Goal: Task Accomplishment & Management: Use online tool/utility

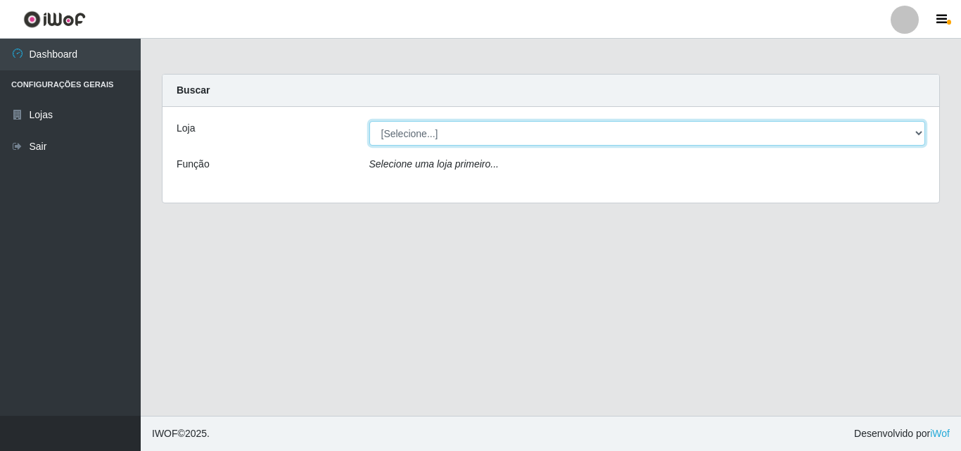
click at [870, 130] on select "[Selecione...] Hiper Queiroz - [GEOGRAPHIC_DATA]" at bounding box center [647, 133] width 556 height 25
select select "514"
click at [369, 121] on select "[Selecione...] Hiper Queiroz - [GEOGRAPHIC_DATA]" at bounding box center [647, 133] width 556 height 25
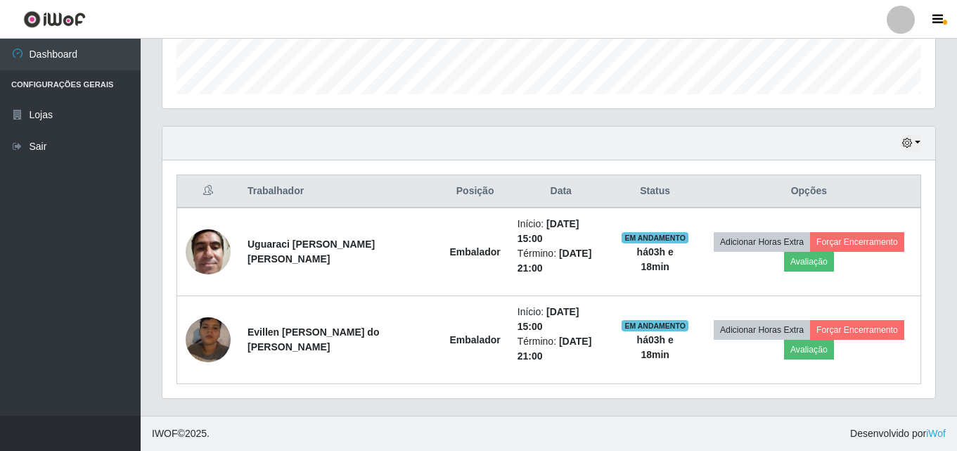
scroll to position [379, 0]
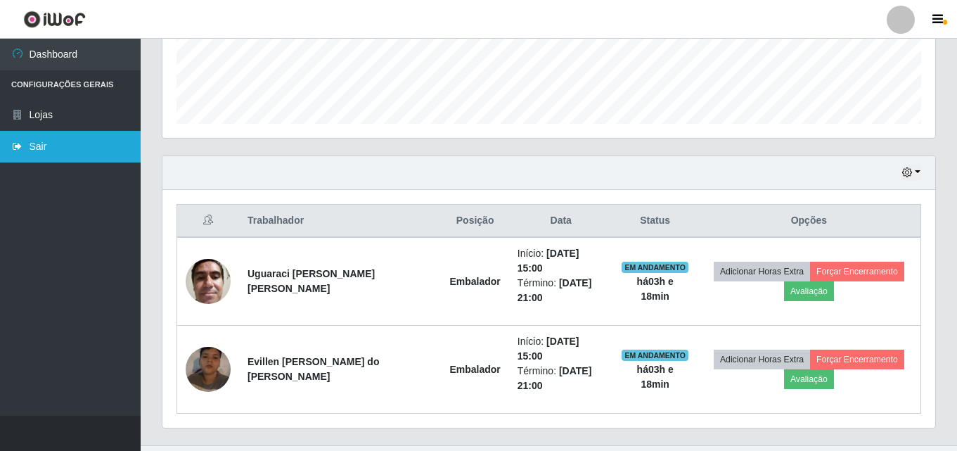
click at [29, 146] on link "Sair" at bounding box center [70, 147] width 141 height 32
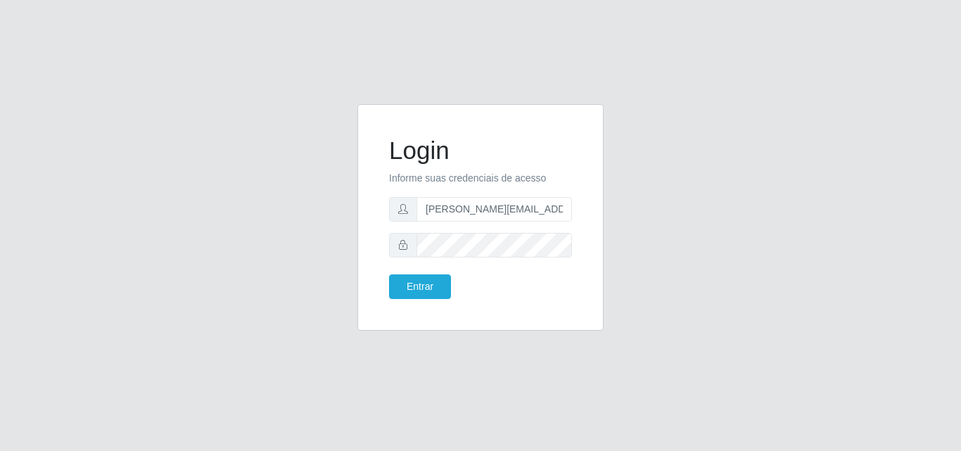
click at [573, 215] on div "Login Informe suas credenciais de acesso edilson.mesquita@hiperqueiroz.com.br E…" at bounding box center [480, 217] width 211 height 191
click at [566, 211] on input "edilson.mesquita@hiperqueiroz.com.br" at bounding box center [493, 209] width 155 height 25
click at [566, 211] on input "tcom.br" at bounding box center [493, 209] width 155 height 25
type input "t"
type input "[EMAIL_ADDRESS][DOMAIN_NAME]"
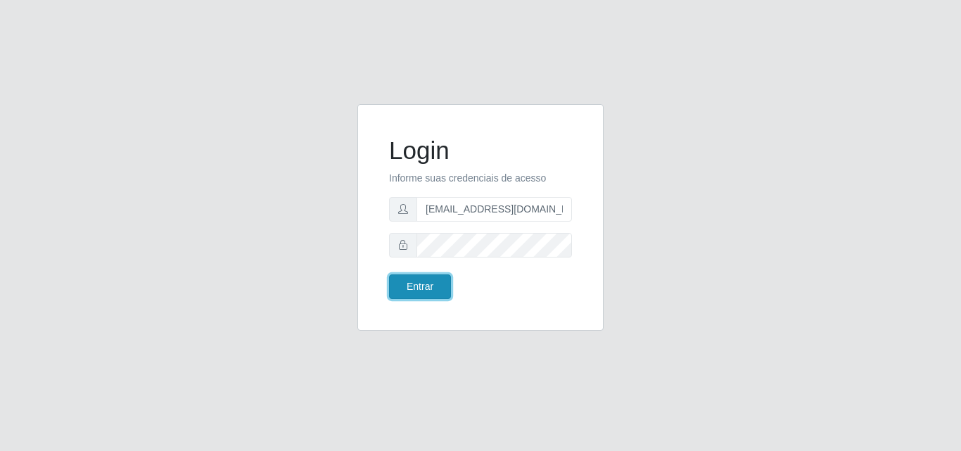
click at [424, 287] on button "Entrar" at bounding box center [420, 286] width 62 height 25
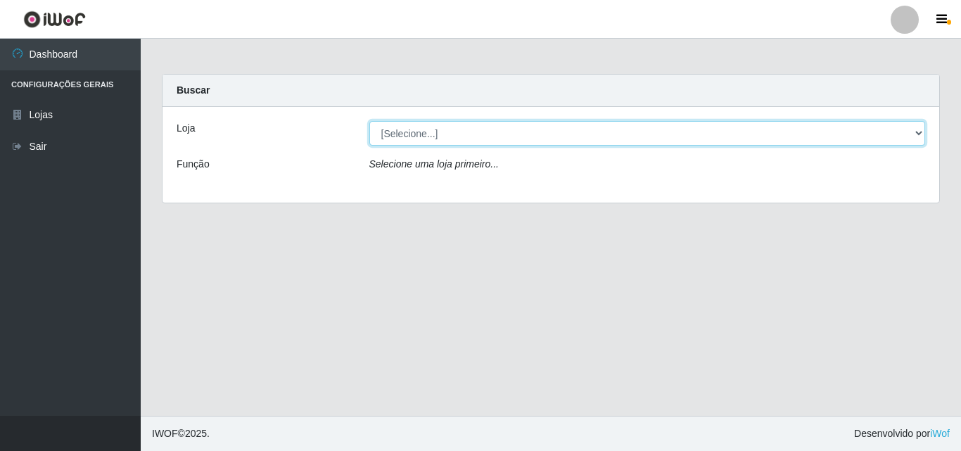
click at [918, 135] on select "[Selecione...] Hiper Queiroz - [GEOGRAPHIC_DATA]" at bounding box center [647, 133] width 556 height 25
select select "514"
click at [369, 121] on select "[Selecione...] Hiper Queiroz - [GEOGRAPHIC_DATA]" at bounding box center [647, 133] width 556 height 25
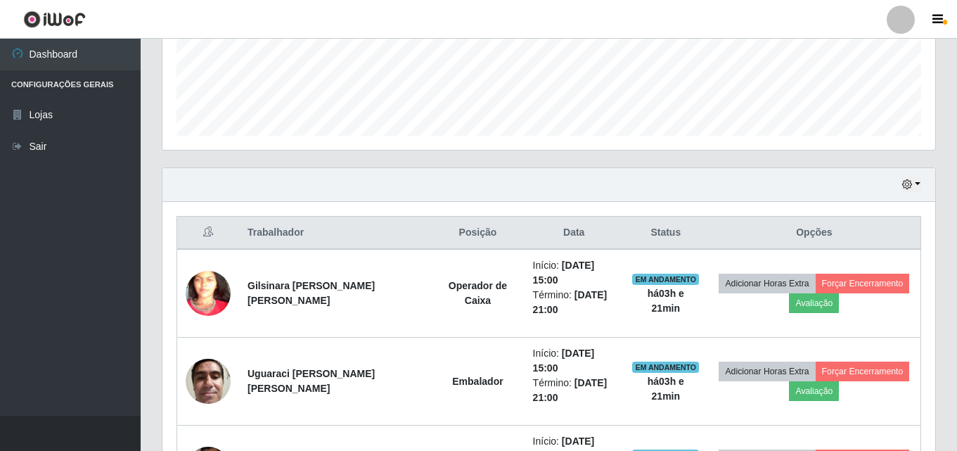
scroll to position [145, 0]
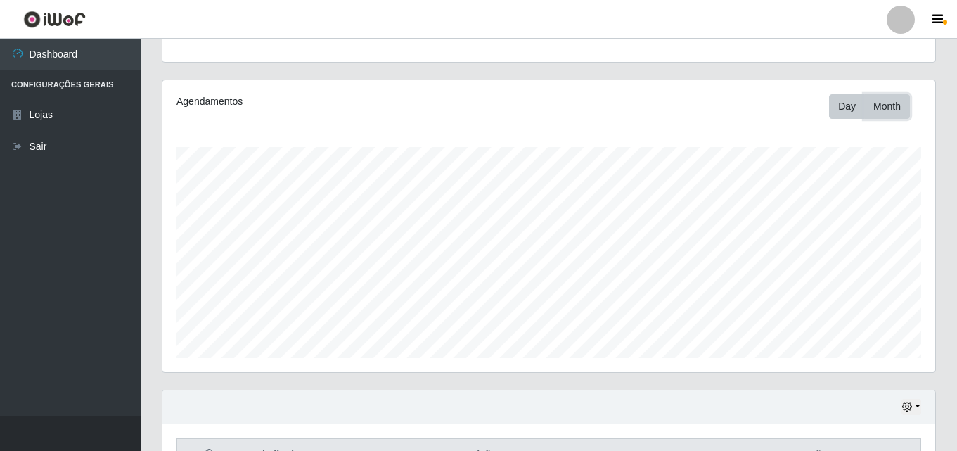
click at [893, 113] on button "Month" at bounding box center [888, 106] width 46 height 25
click at [933, 18] on icon "button" at bounding box center [938, 19] width 11 height 13
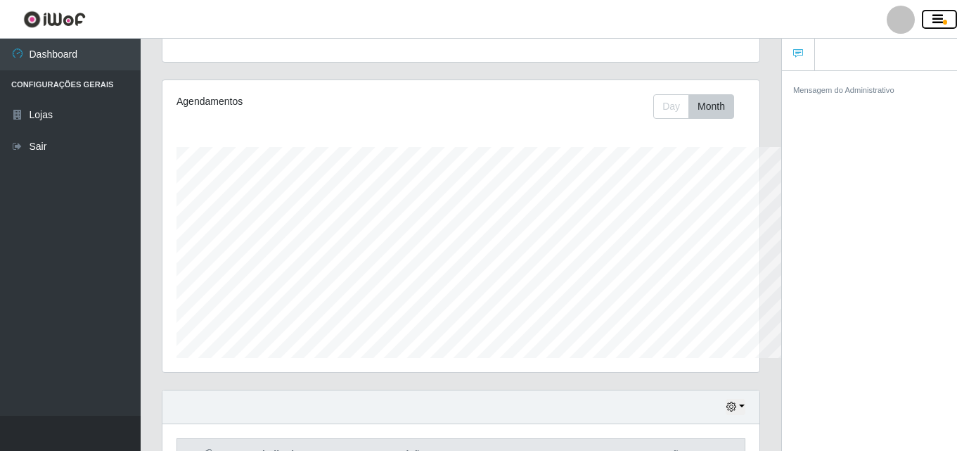
scroll to position [703218, 702913]
click at [933, 18] on icon "button" at bounding box center [938, 19] width 11 height 13
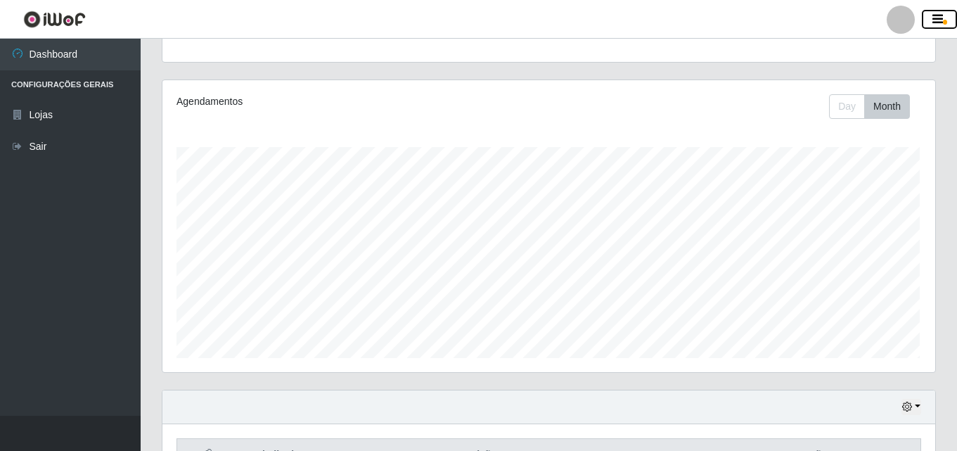
scroll to position [292, 773]
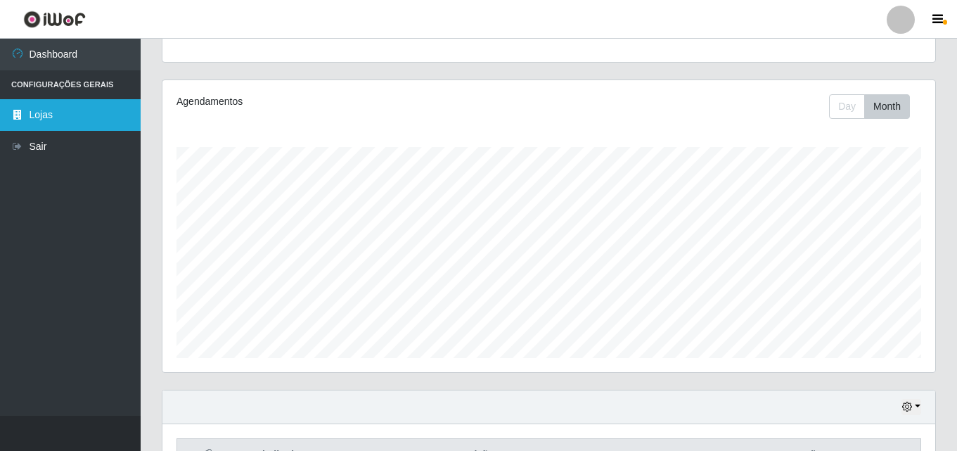
click at [108, 122] on link "Lojas" at bounding box center [70, 115] width 141 height 32
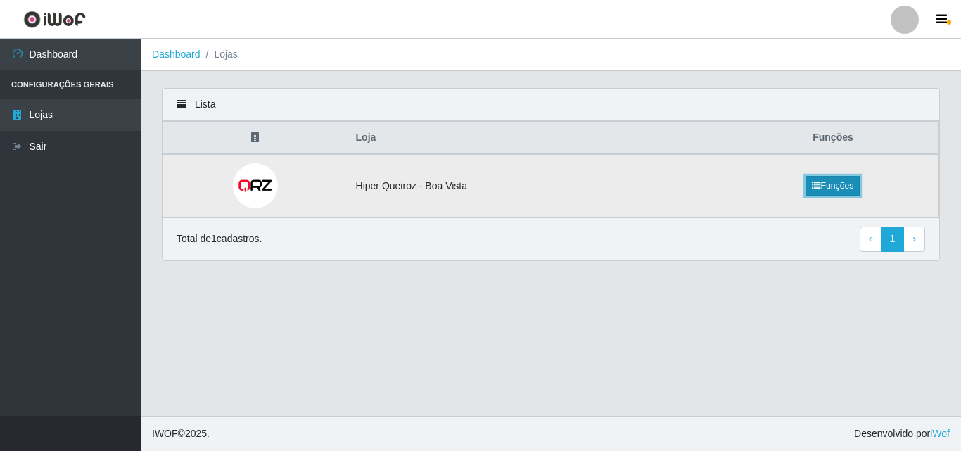
click at [827, 185] on link "Funções" at bounding box center [833, 186] width 54 height 20
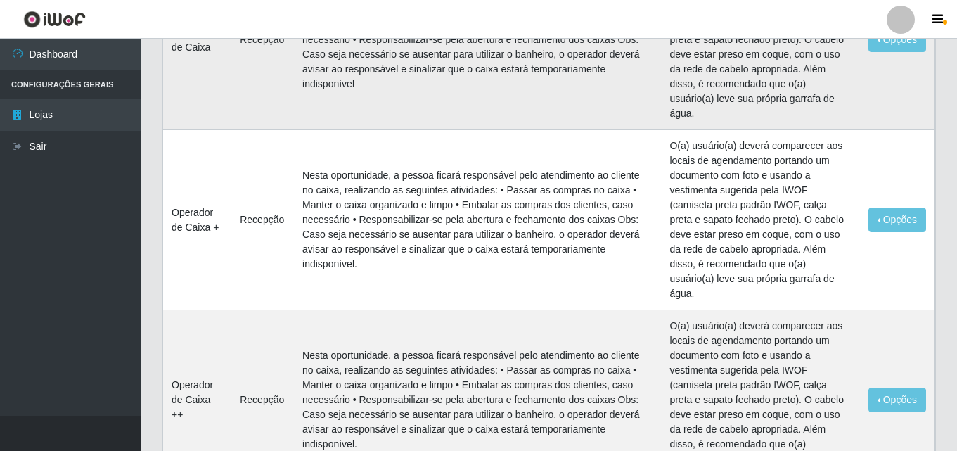
scroll to position [217, 0]
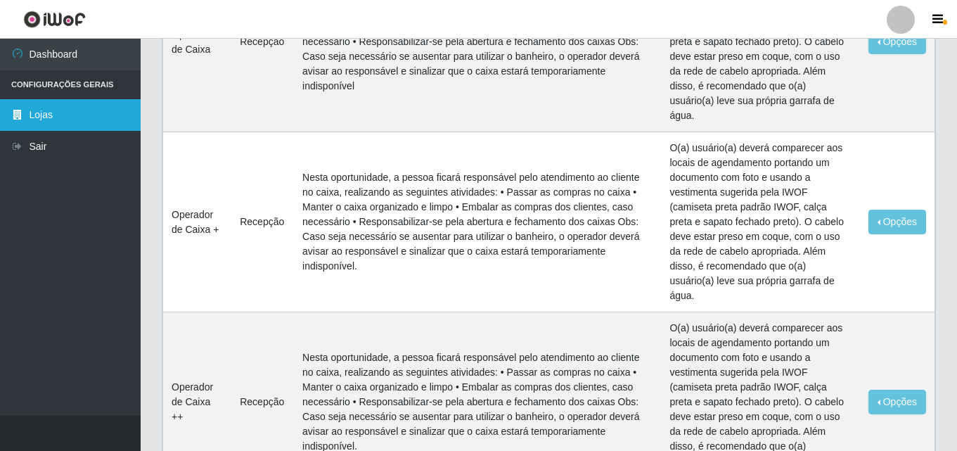
click at [36, 110] on link "Lojas" at bounding box center [70, 115] width 141 height 32
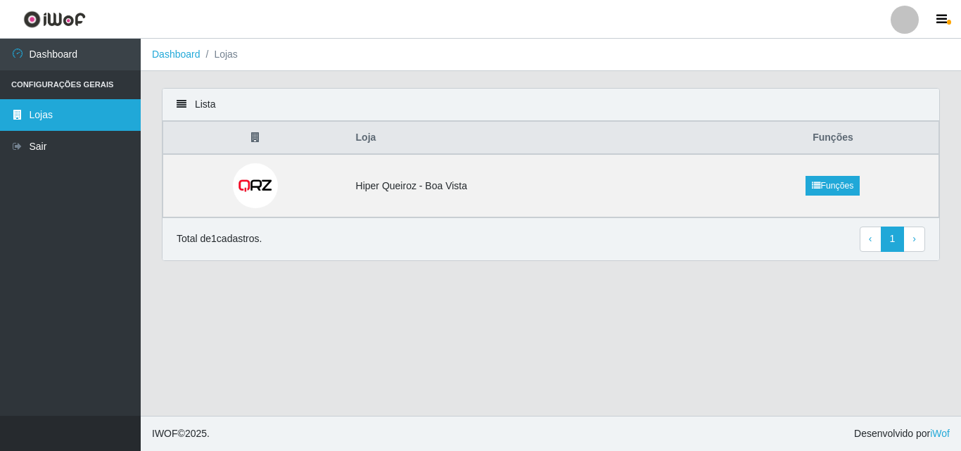
click at [63, 110] on link "Lojas" at bounding box center [70, 115] width 141 height 32
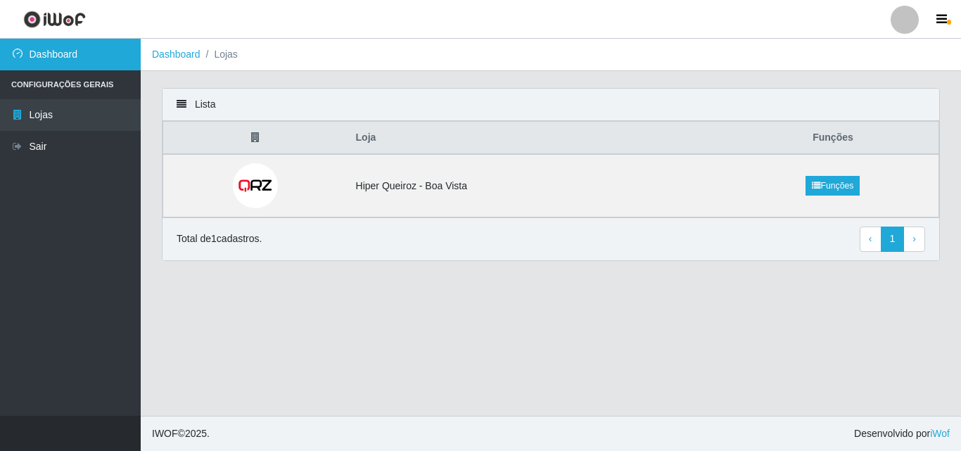
click at [38, 48] on link "Dashboard" at bounding box center [70, 55] width 141 height 32
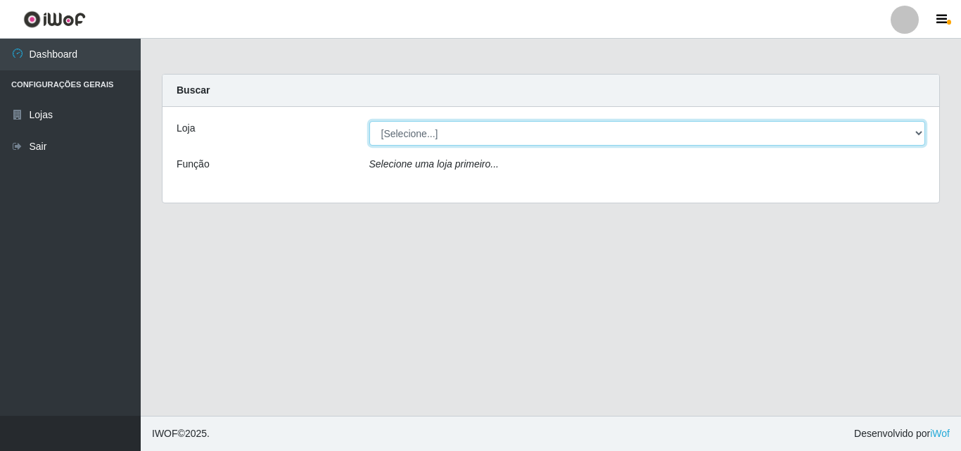
click at [878, 129] on select "[Selecione...] Hiper Queiroz - [GEOGRAPHIC_DATA]" at bounding box center [647, 133] width 556 height 25
select select "514"
click at [369, 121] on select "[Selecione...] Hiper Queiroz - [GEOGRAPHIC_DATA]" at bounding box center [647, 133] width 556 height 25
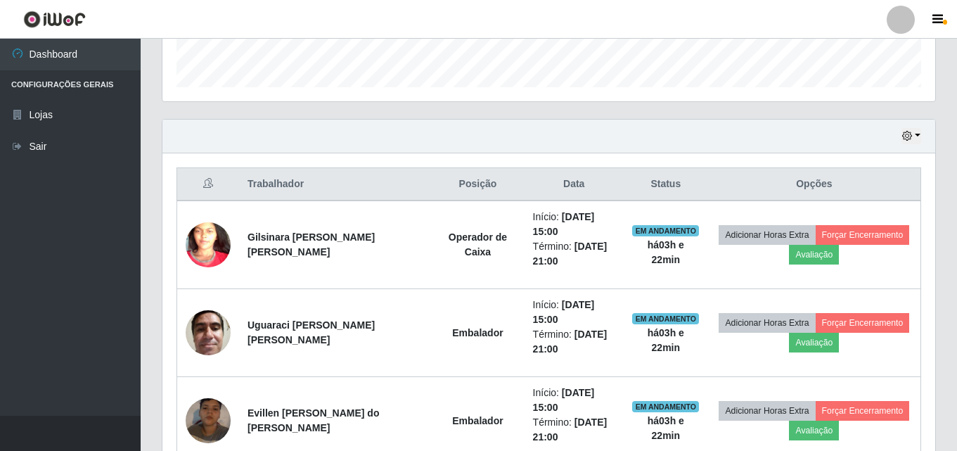
scroll to position [450, 0]
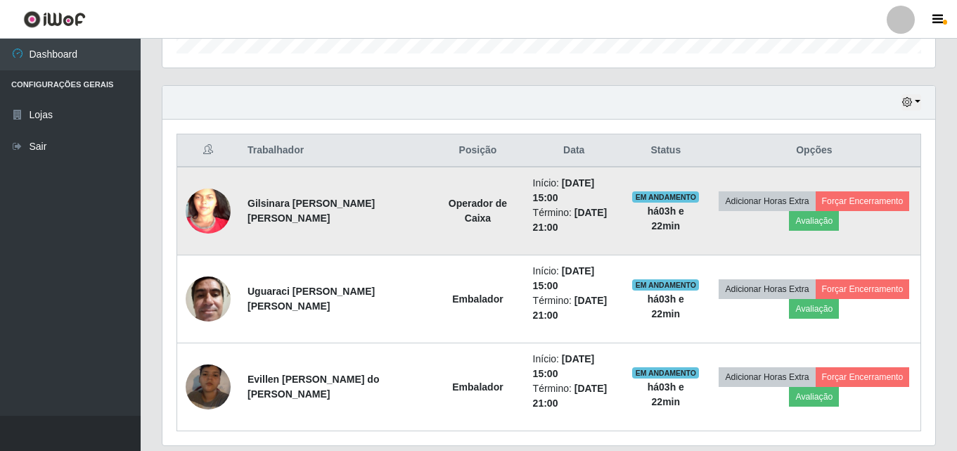
click at [198, 208] on img at bounding box center [208, 212] width 45 height 98
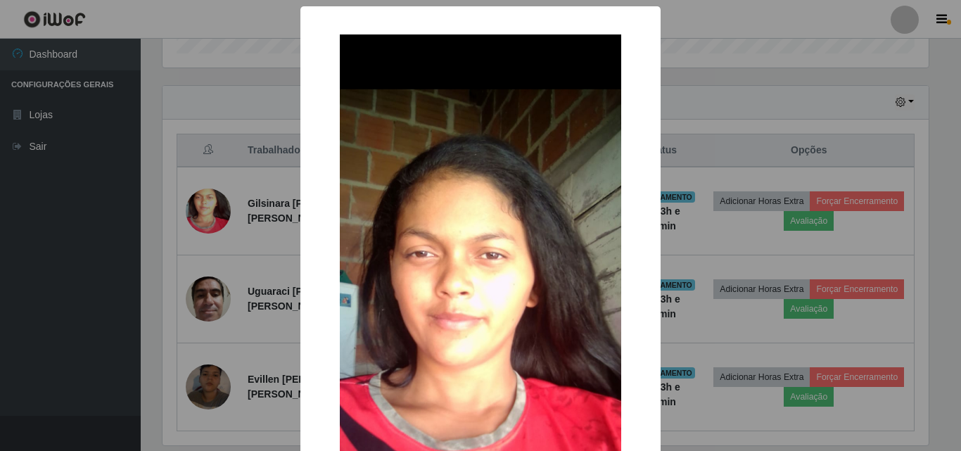
click at [193, 301] on div "× OK Cancel" at bounding box center [480, 225] width 961 height 451
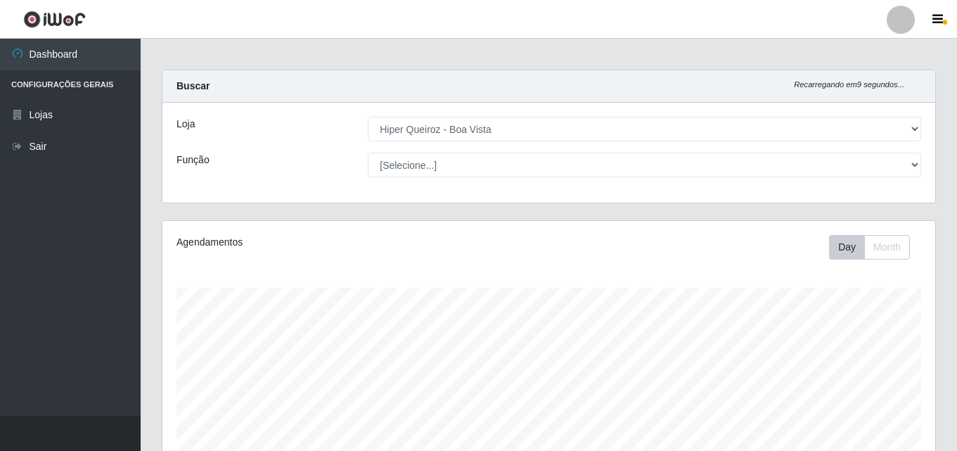
scroll to position [0, 0]
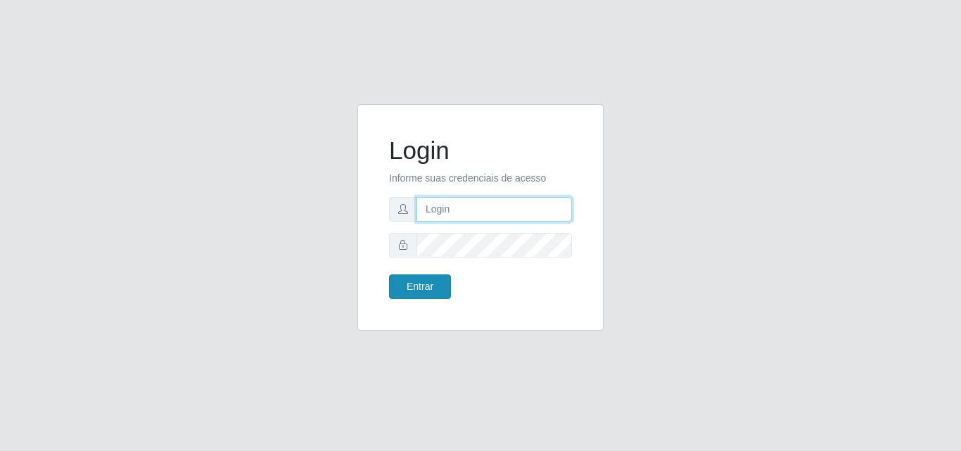
type input "[EMAIL_ADDRESS][DOMAIN_NAME]"
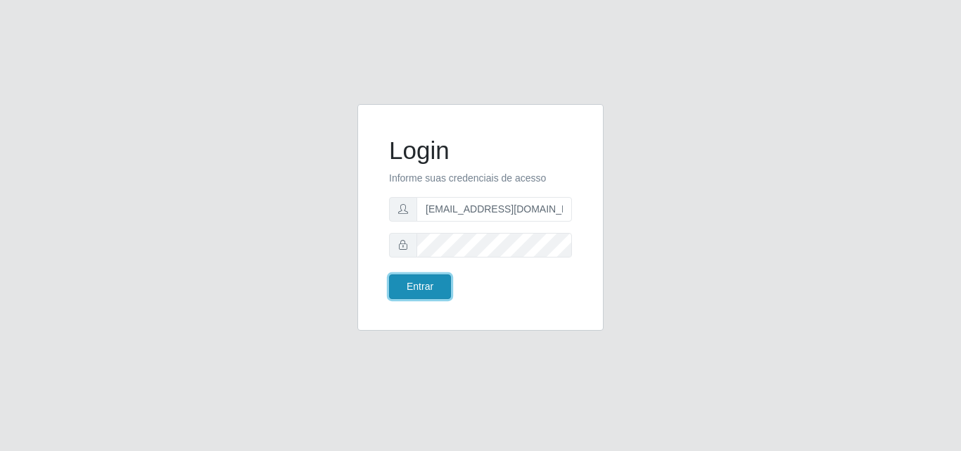
click at [435, 286] on button "Entrar" at bounding box center [420, 286] width 62 height 25
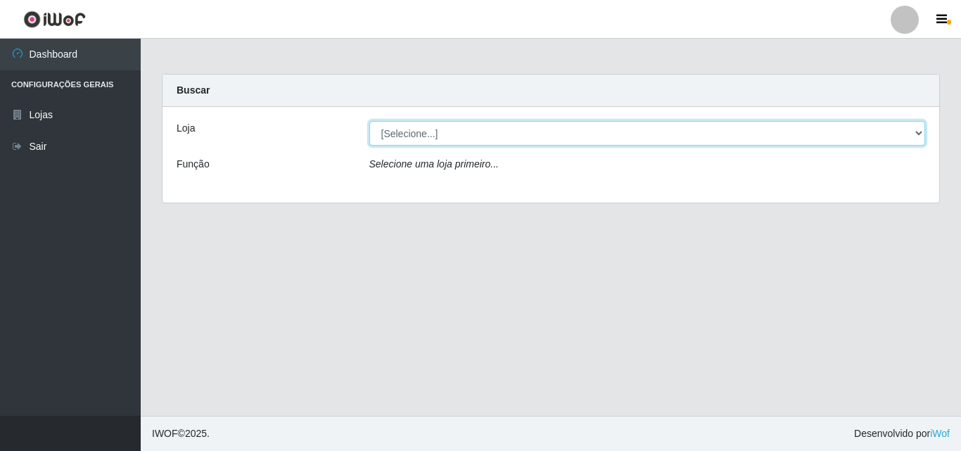
click at [644, 142] on select "[Selecione...] Hiper Queiroz - [GEOGRAPHIC_DATA]" at bounding box center [647, 133] width 556 height 25
select select "514"
click at [369, 121] on select "[Selecione...] Hiper Queiroz - [GEOGRAPHIC_DATA]" at bounding box center [647, 133] width 556 height 25
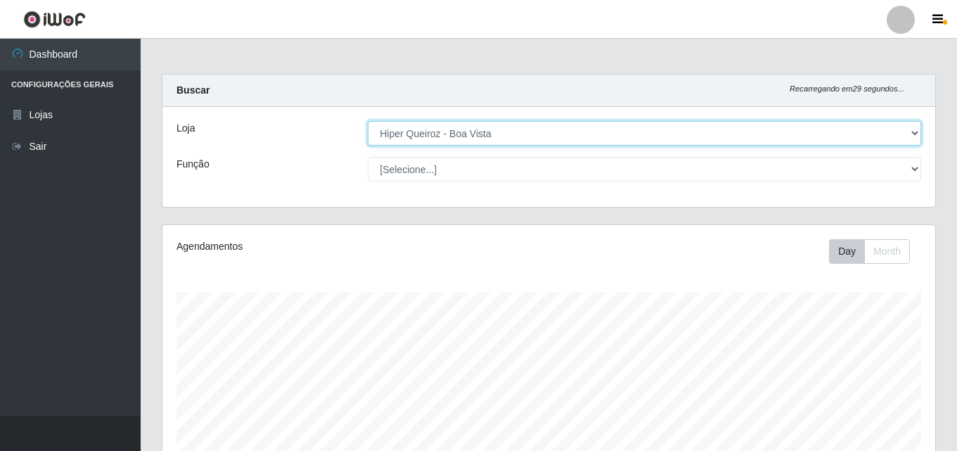
scroll to position [292, 773]
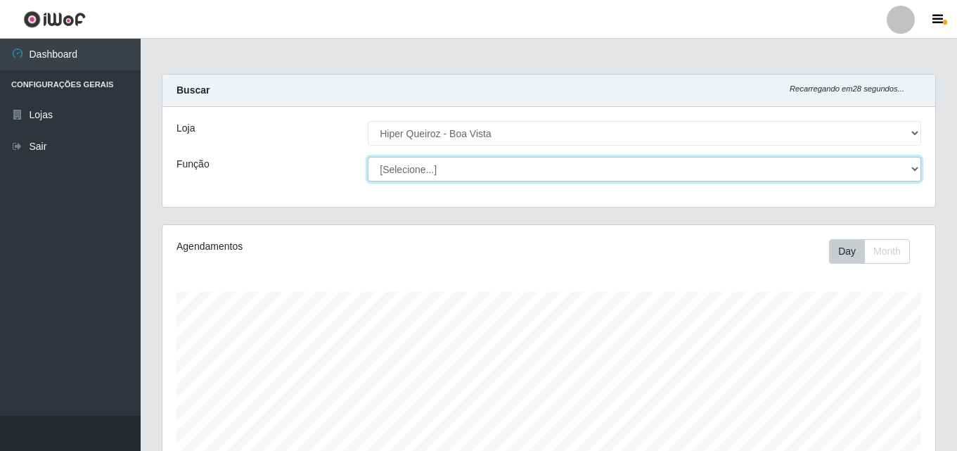
click at [454, 162] on select "[Selecione...] Embalador Embalador + Embalador ++ Operador de Caixa Operador de…" at bounding box center [645, 169] width 554 height 25
click at [368, 157] on select "[Selecione...] Embalador Embalador + Embalador ++ Operador de Caixa Operador de…" at bounding box center [645, 169] width 554 height 25
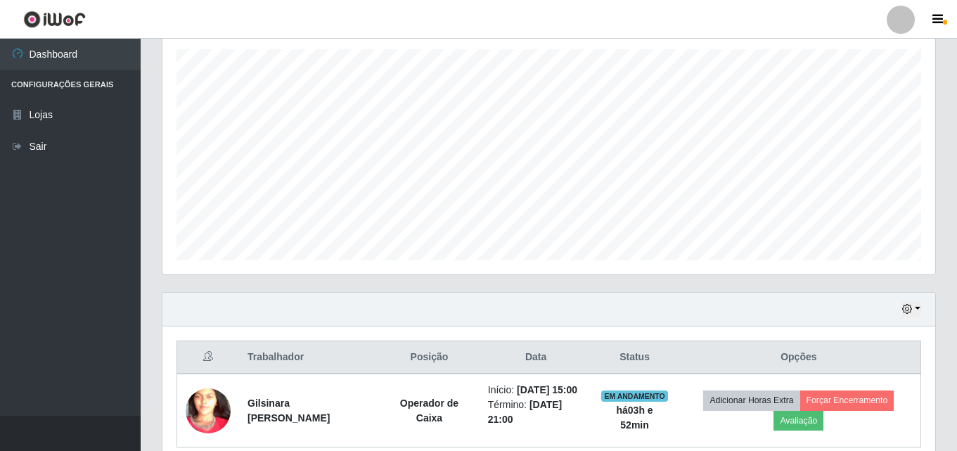
scroll to position [0, 0]
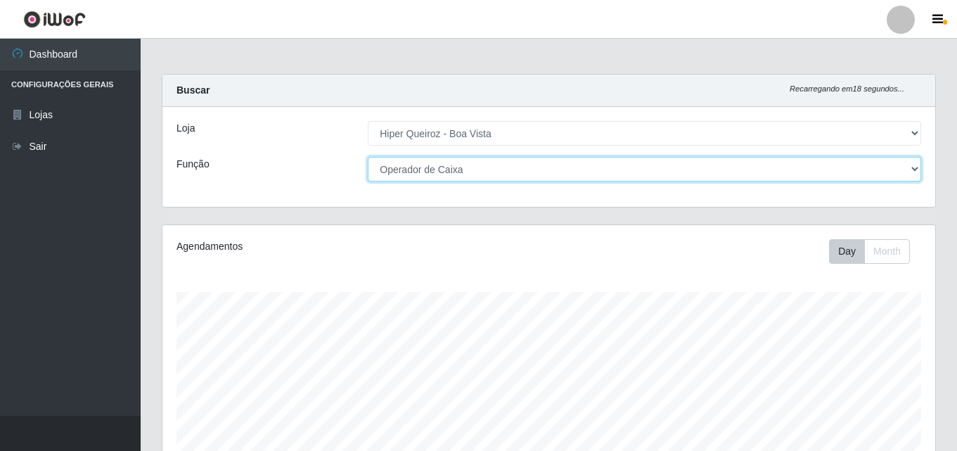
click at [511, 165] on select "[Selecione...] Embalador Embalador + Embalador ++ Operador de Caixa Operador de…" at bounding box center [645, 169] width 554 height 25
select select "1"
click at [368, 157] on select "[Selecione...] Embalador Embalador + Embalador ++ Operador de Caixa Operador de…" at bounding box center [645, 169] width 554 height 25
click at [505, 166] on select "[Selecione...] Embalador Embalador + Embalador ++ Operador de Caixa Operador de…" at bounding box center [645, 169] width 554 height 25
